Goal: Task Accomplishment & Management: Manage account settings

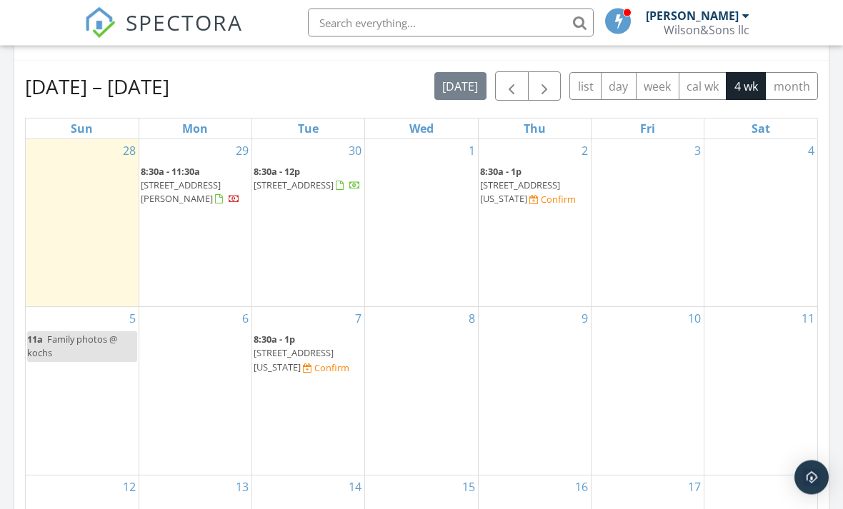
scroll to position [626, 0]
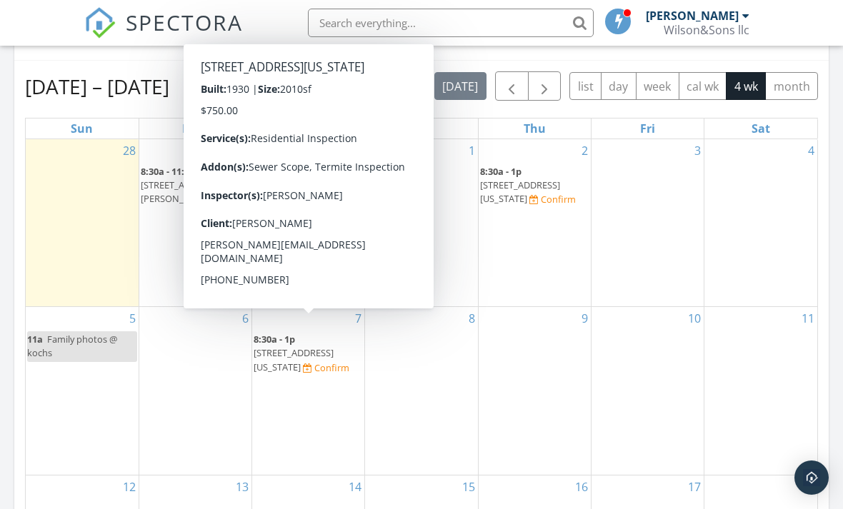
click at [334, 346] on span "807 N Alabama St, Brazil 47834" at bounding box center [294, 359] width 80 height 26
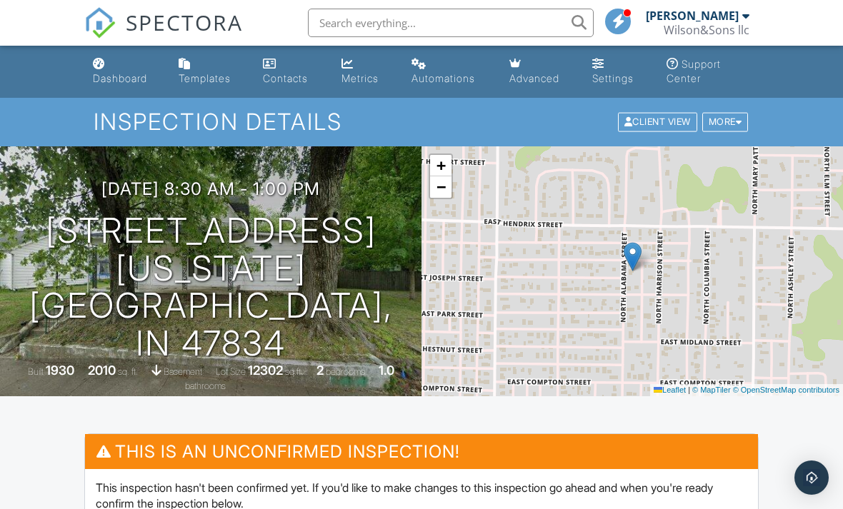
click at [114, 79] on div "Dashboard" at bounding box center [120, 78] width 54 height 12
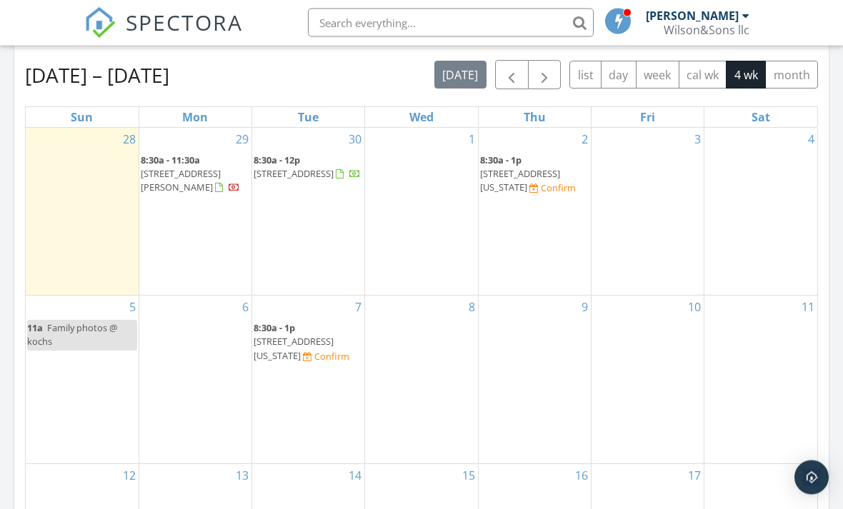
scroll to position [637, 0]
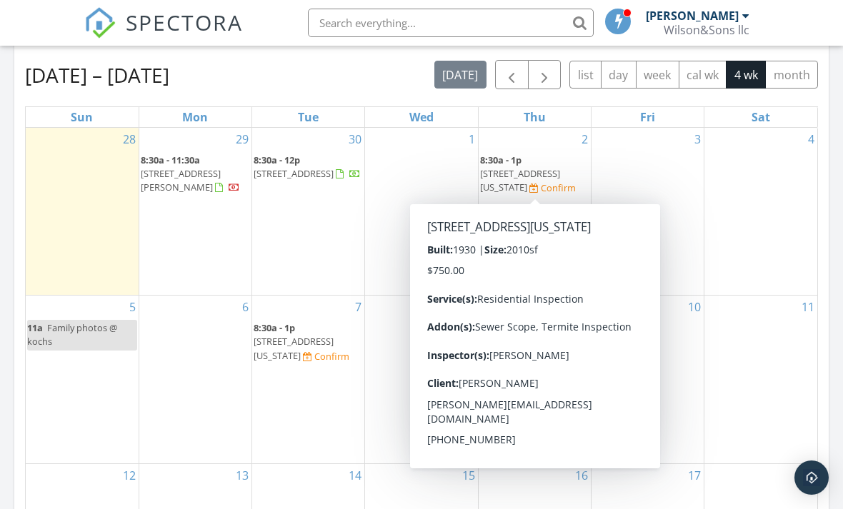
click at [556, 170] on span "807 N Alabama St, Brazil 47834" at bounding box center [520, 180] width 80 height 26
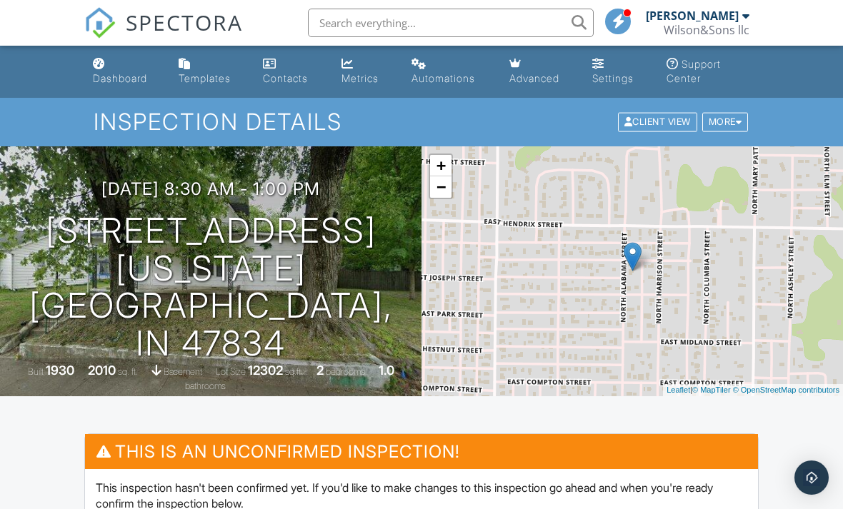
click at [728, 125] on div "More" at bounding box center [725, 122] width 46 height 19
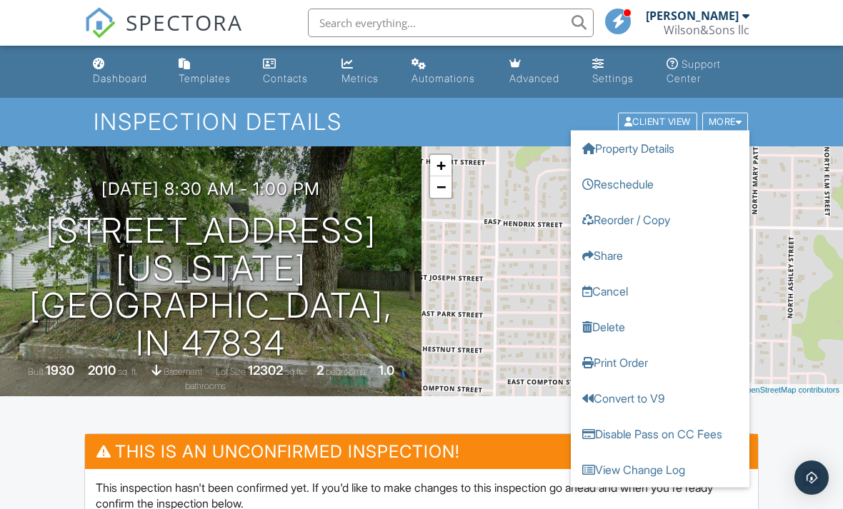
click at [620, 329] on link "Delete" at bounding box center [660, 327] width 179 height 36
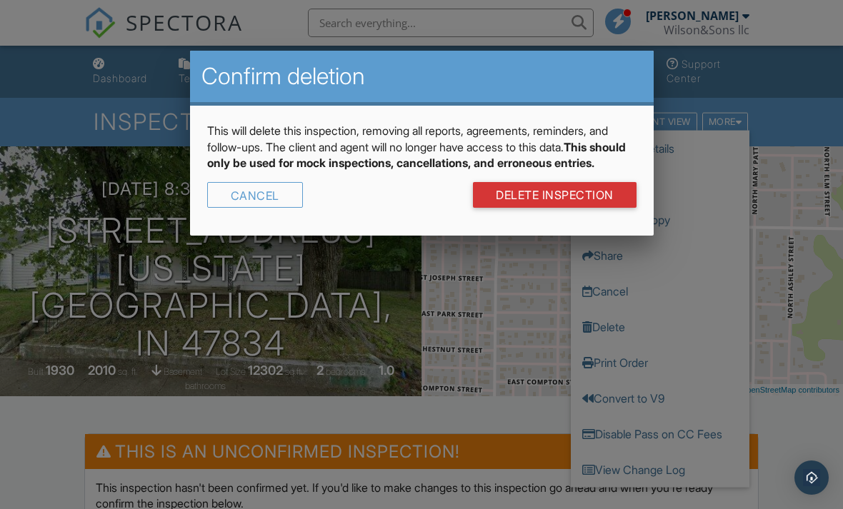
click at [583, 200] on link "DELETE Inspection" at bounding box center [555, 195] width 164 height 26
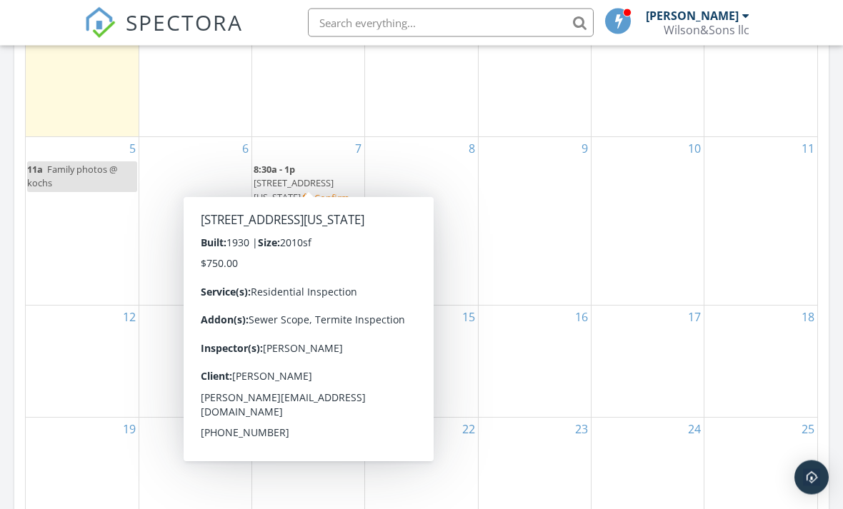
scroll to position [796, 0]
click at [334, 176] on span "807 N Alabama St, Brazil 47834" at bounding box center [294, 189] width 80 height 26
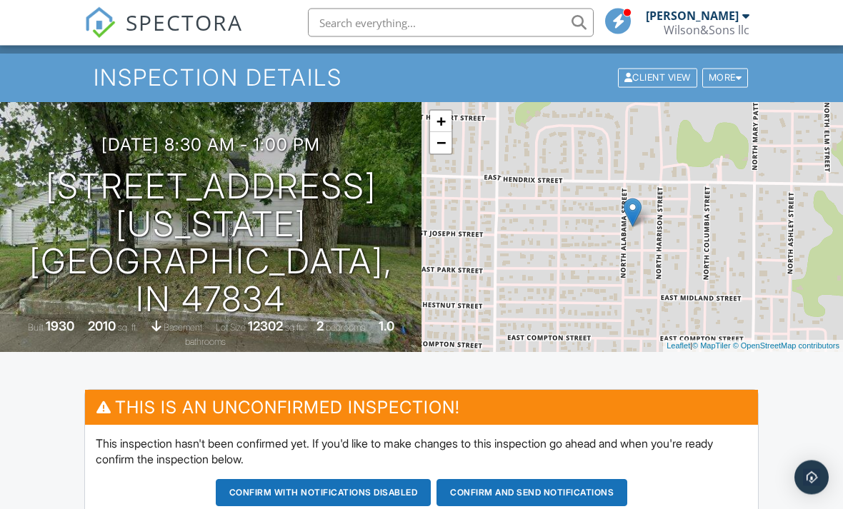
scroll to position [44, 0]
click at [138, 154] on h3 "10/07/2025 8:30 am - 1:00 pm" at bounding box center [210, 144] width 219 height 19
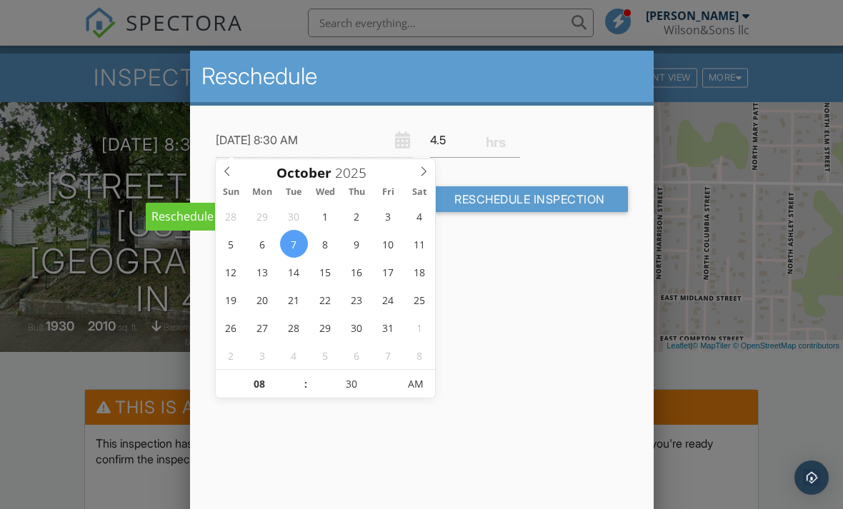
type input "10/02/2025 8:30 AM"
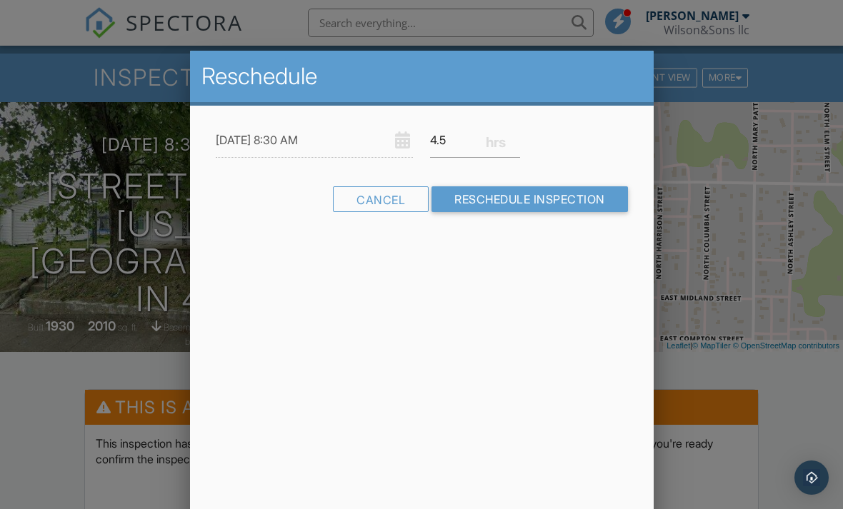
click at [503, 308] on div "Reschedule 10/02/2025 8:30 AM 4.5 Warning: this date/time is in the past. Cance…" at bounding box center [421, 301] width 463 height 500
click at [515, 204] on input "Reschedule Inspection" at bounding box center [529, 199] width 196 height 26
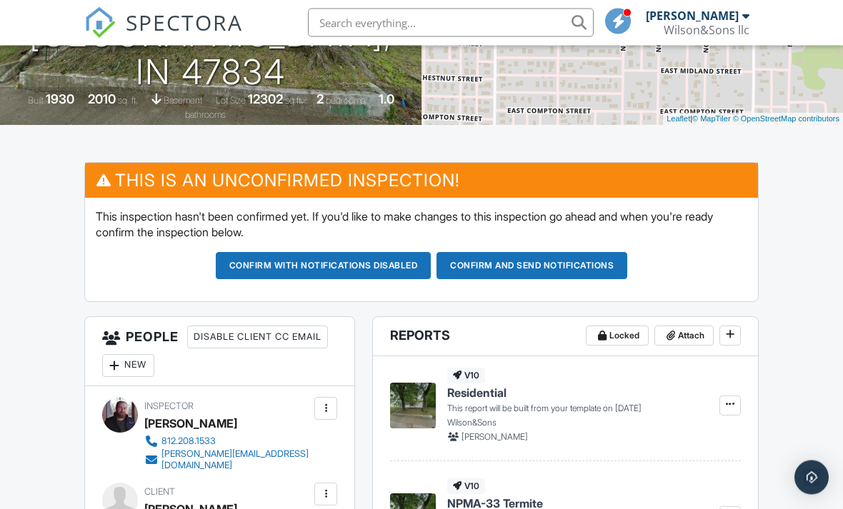
scroll to position [199, 0]
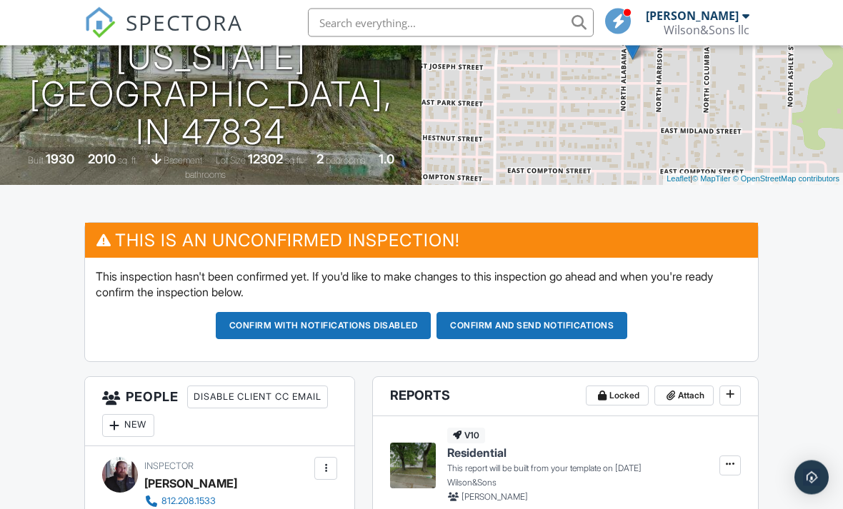
click at [506, 324] on button "Confirm and send notifications" at bounding box center [531, 326] width 191 height 27
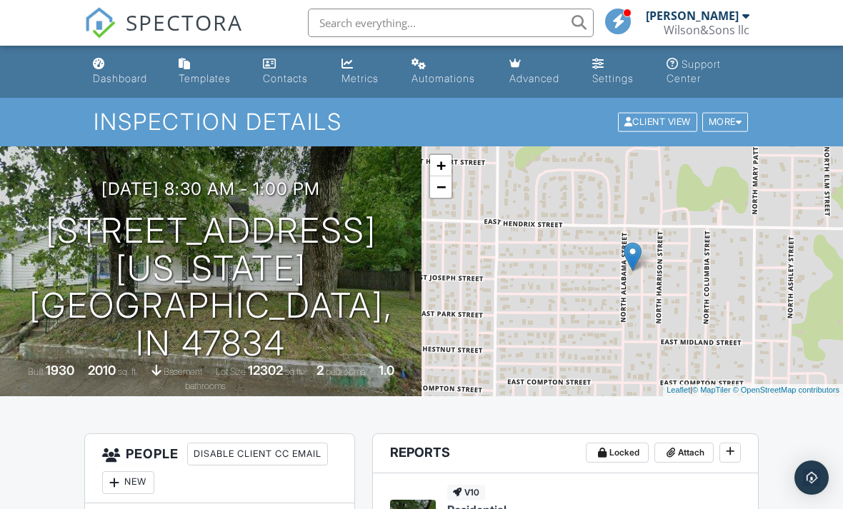
click at [129, 71] on link "Dashboard" at bounding box center [124, 71] width 74 height 41
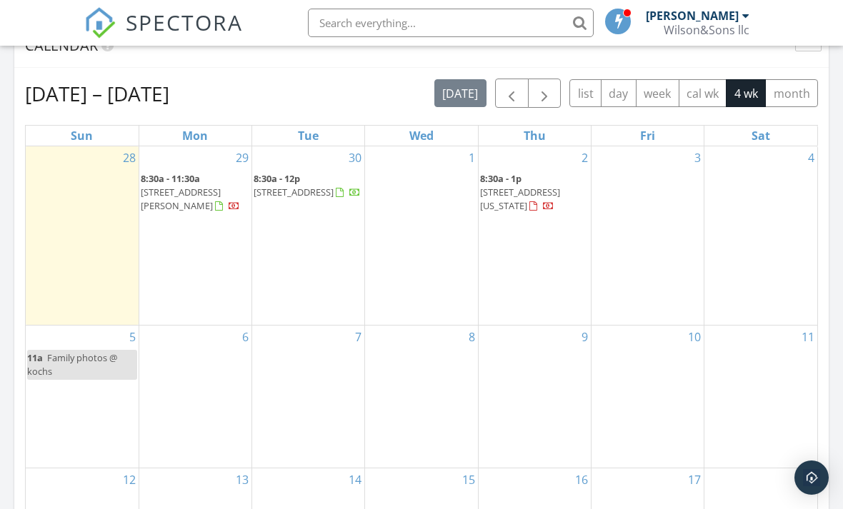
scroll to position [617, 0]
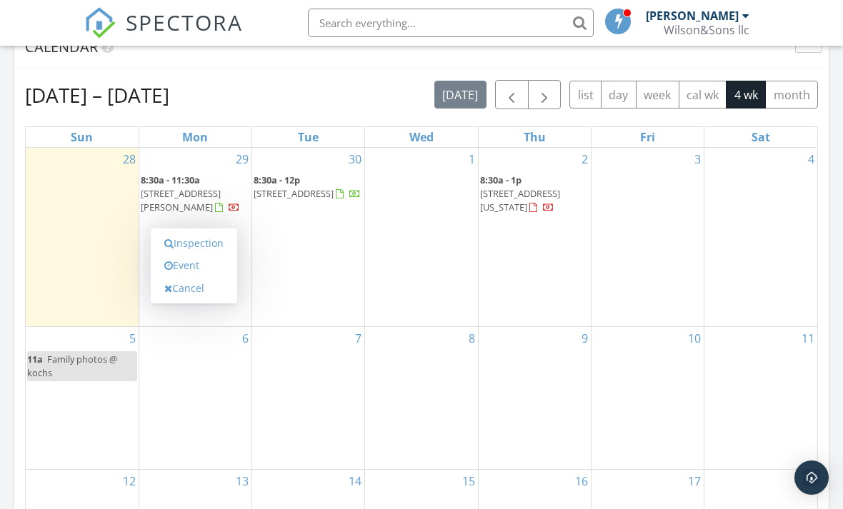
click at [219, 246] on link "Inspection" at bounding box center [194, 243] width 74 height 23
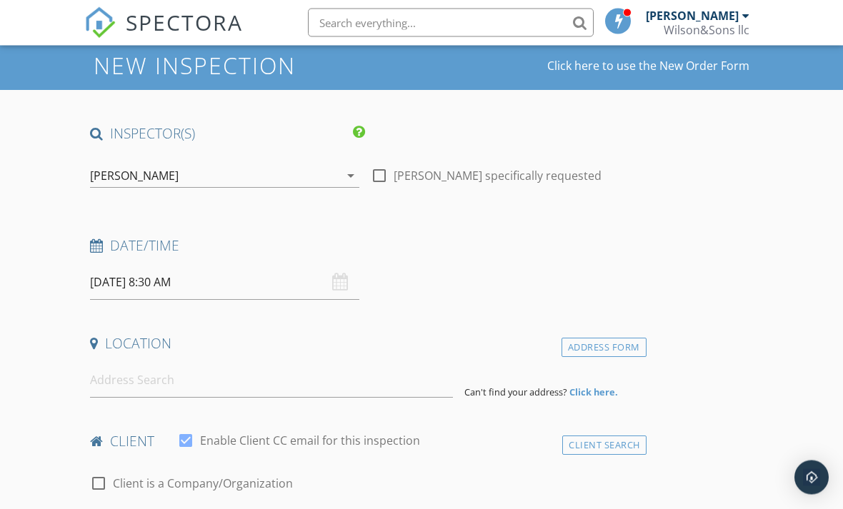
scroll to position [62, 0]
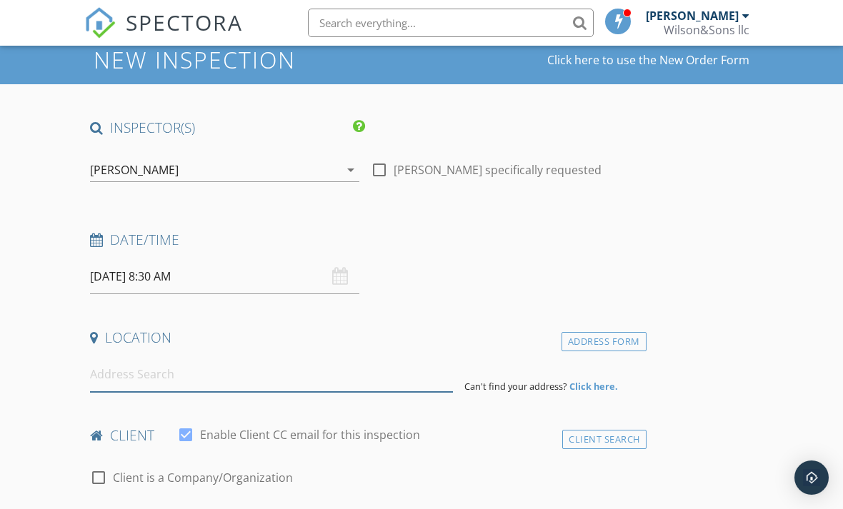
click at [231, 368] on input at bounding box center [271, 374] width 363 height 35
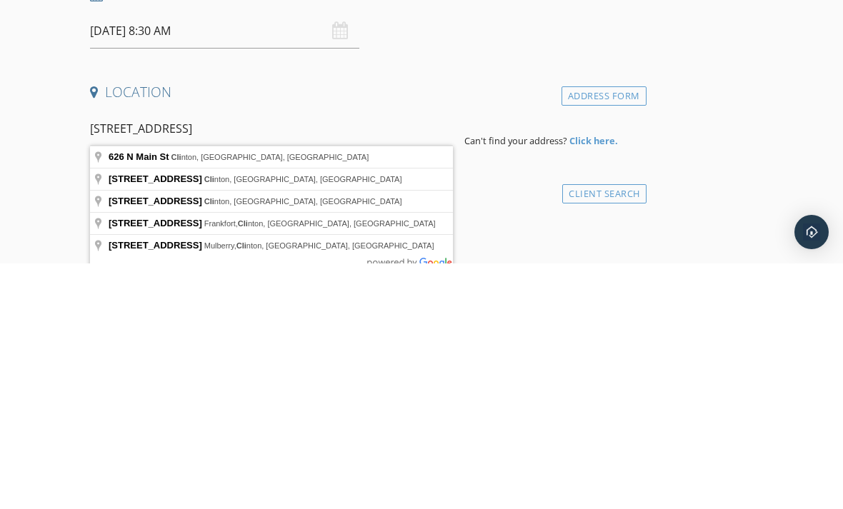
type input "626 N Main St, Clinton, IN, USA"
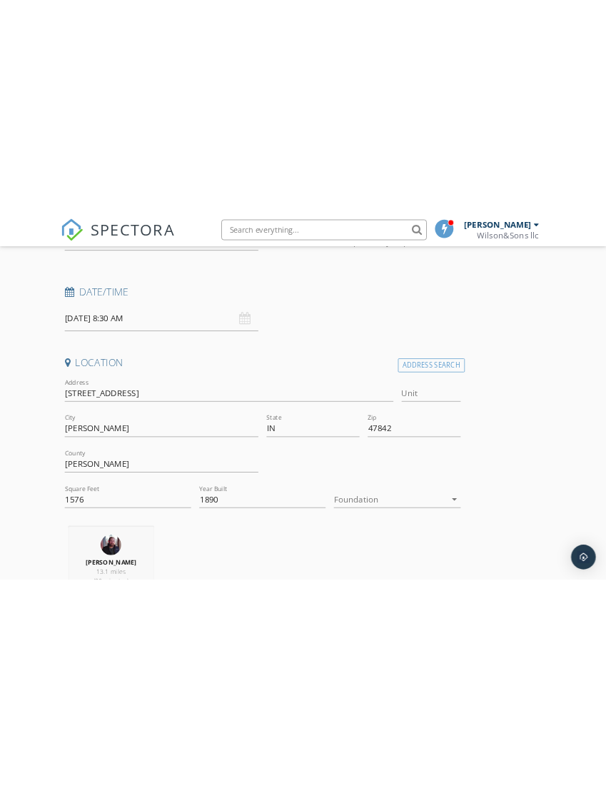
scroll to position [0, 0]
